Goal: Information Seeking & Learning: Learn about a topic

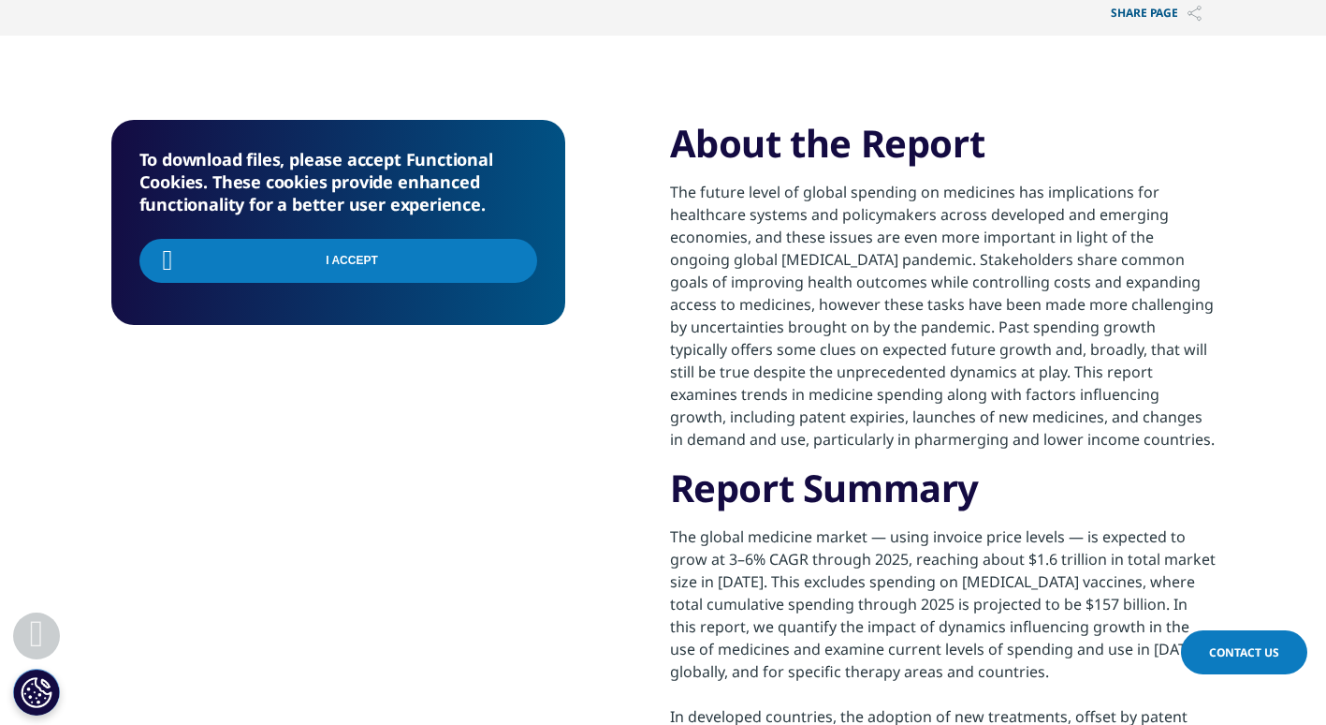
scroll to position [907, 1105]
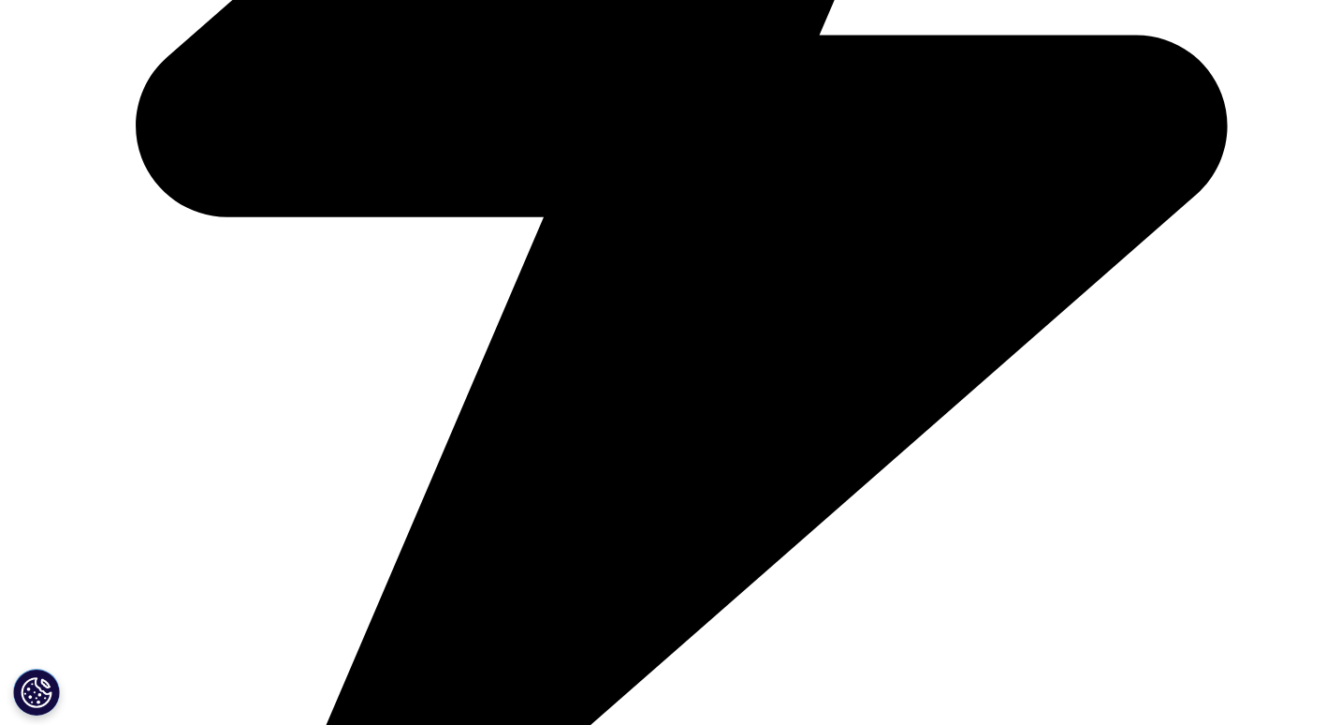
scroll to position [4930, 0]
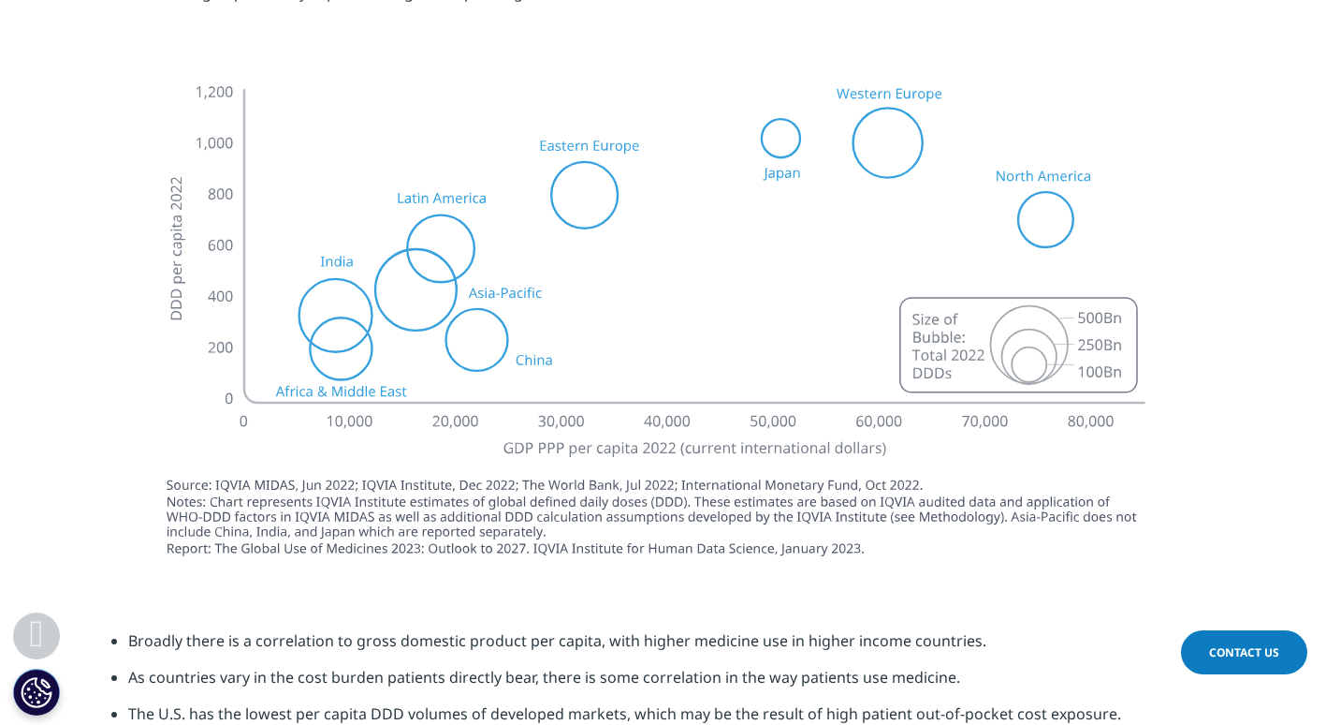
scroll to position [3242, 0]
click at [711, 504] on img at bounding box center [663, 321] width 1048 height 514
click at [509, 547] on img at bounding box center [663, 321] width 1048 height 514
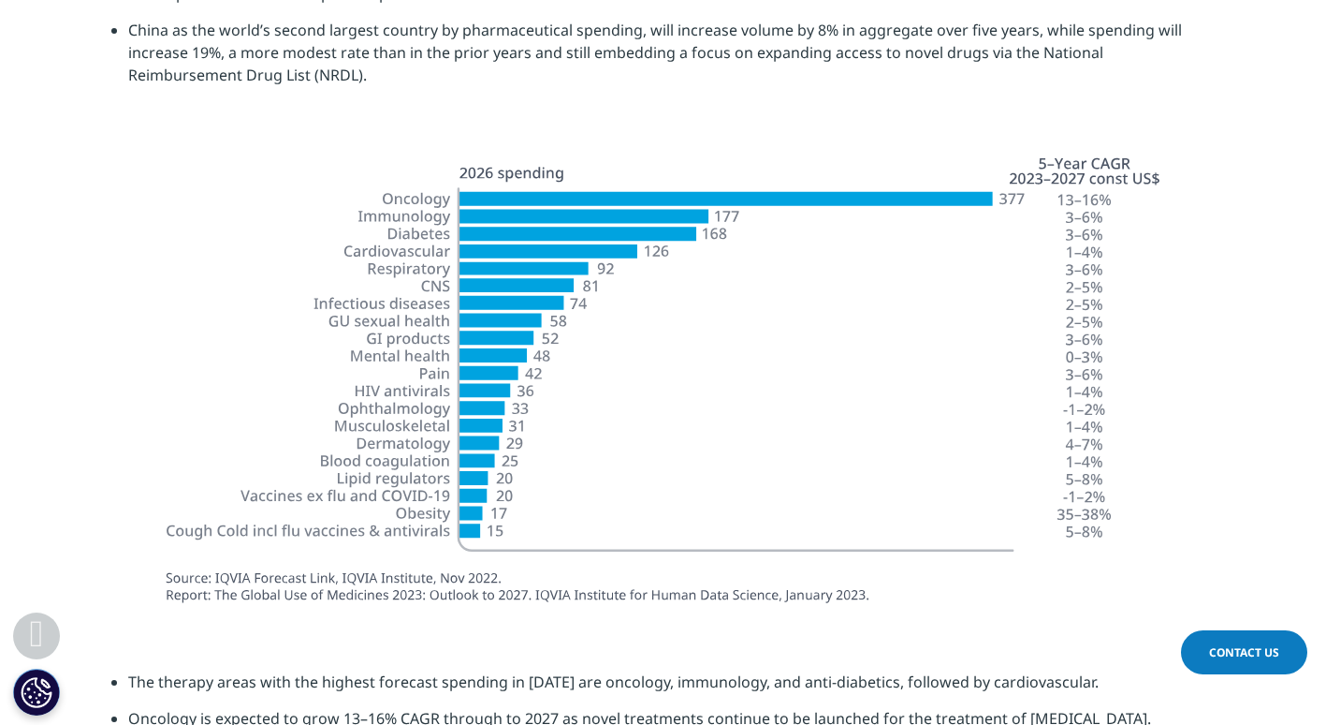
scroll to position [5420, 0]
